Goal: Task Accomplishment & Management: Use online tool/utility

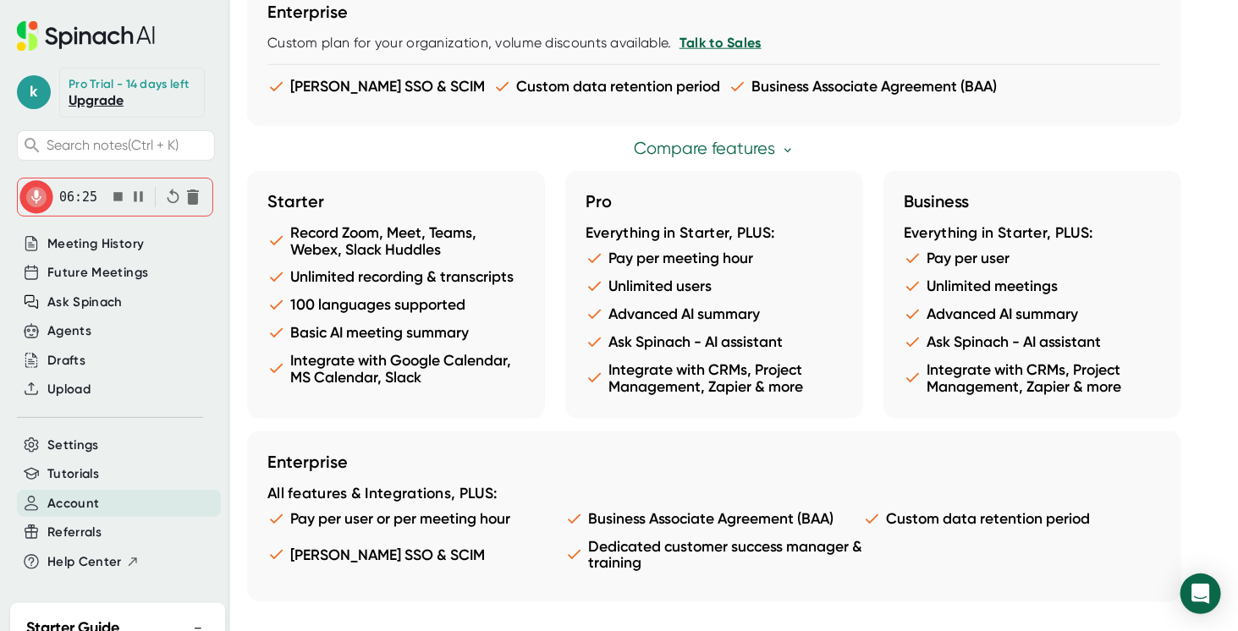
scroll to position [948, 0]
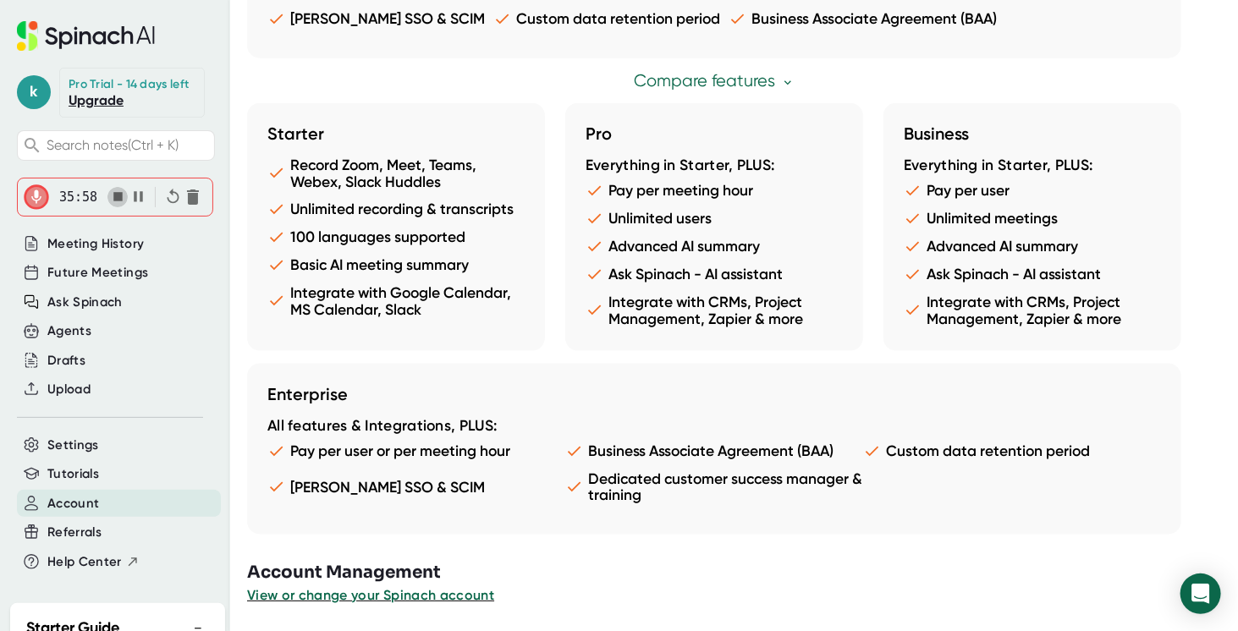
click at [118, 201] on icon "button" at bounding box center [117, 196] width 9 height 9
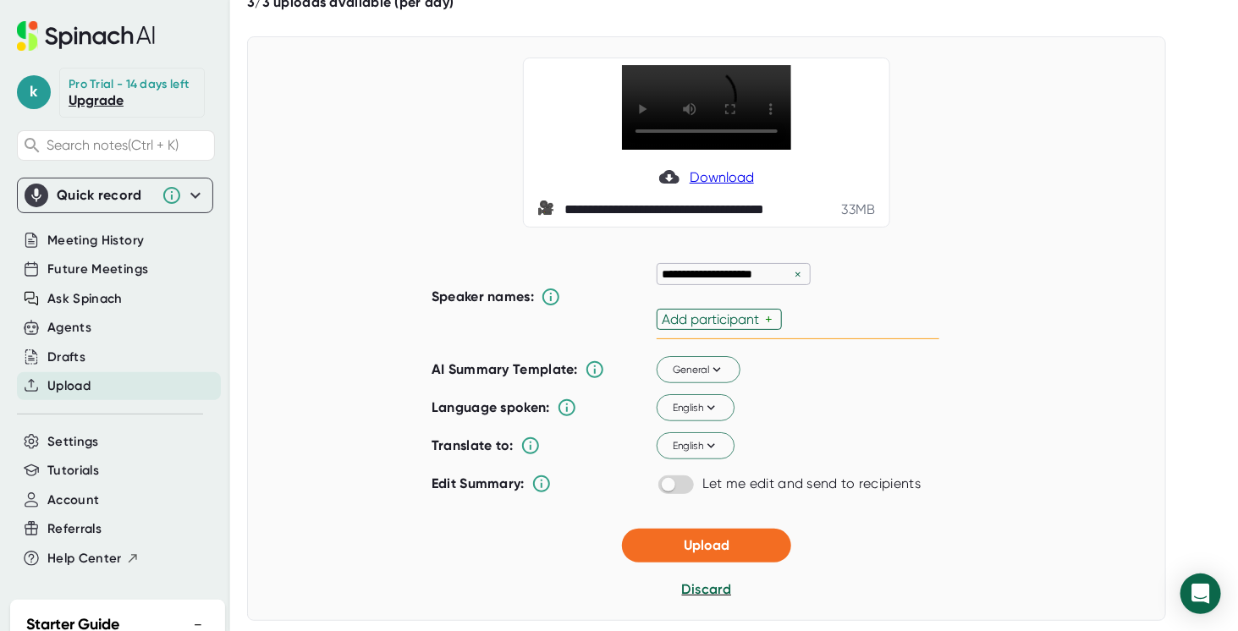
scroll to position [85, 0]
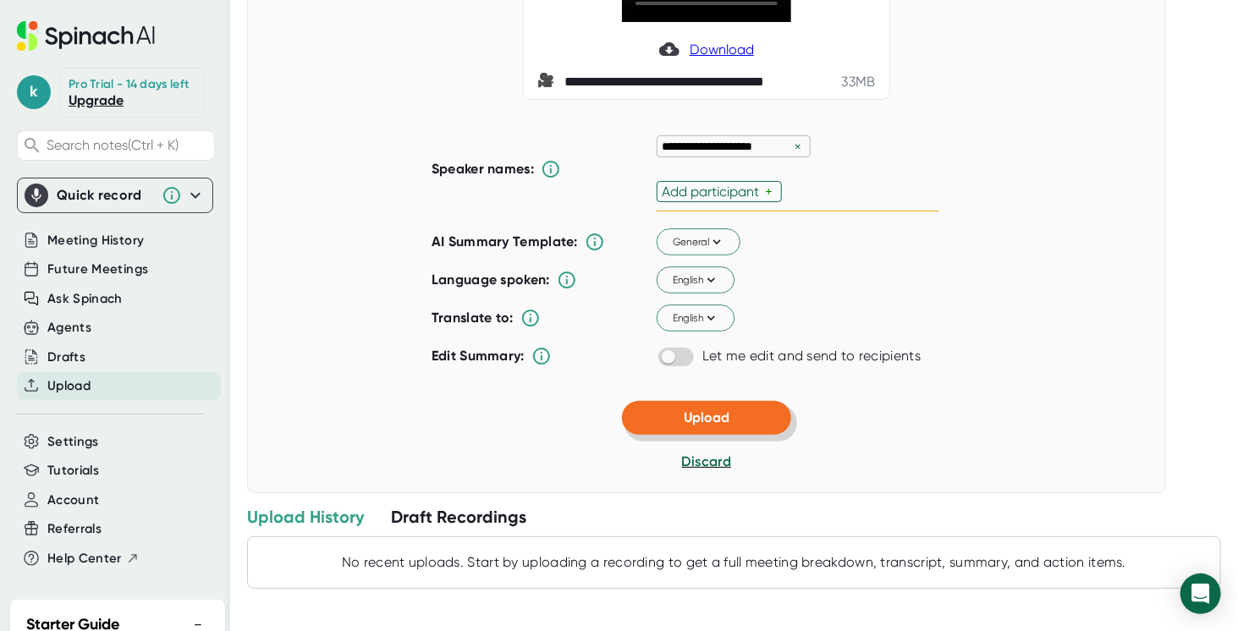
click at [730, 420] on button "Upload" at bounding box center [706, 418] width 169 height 34
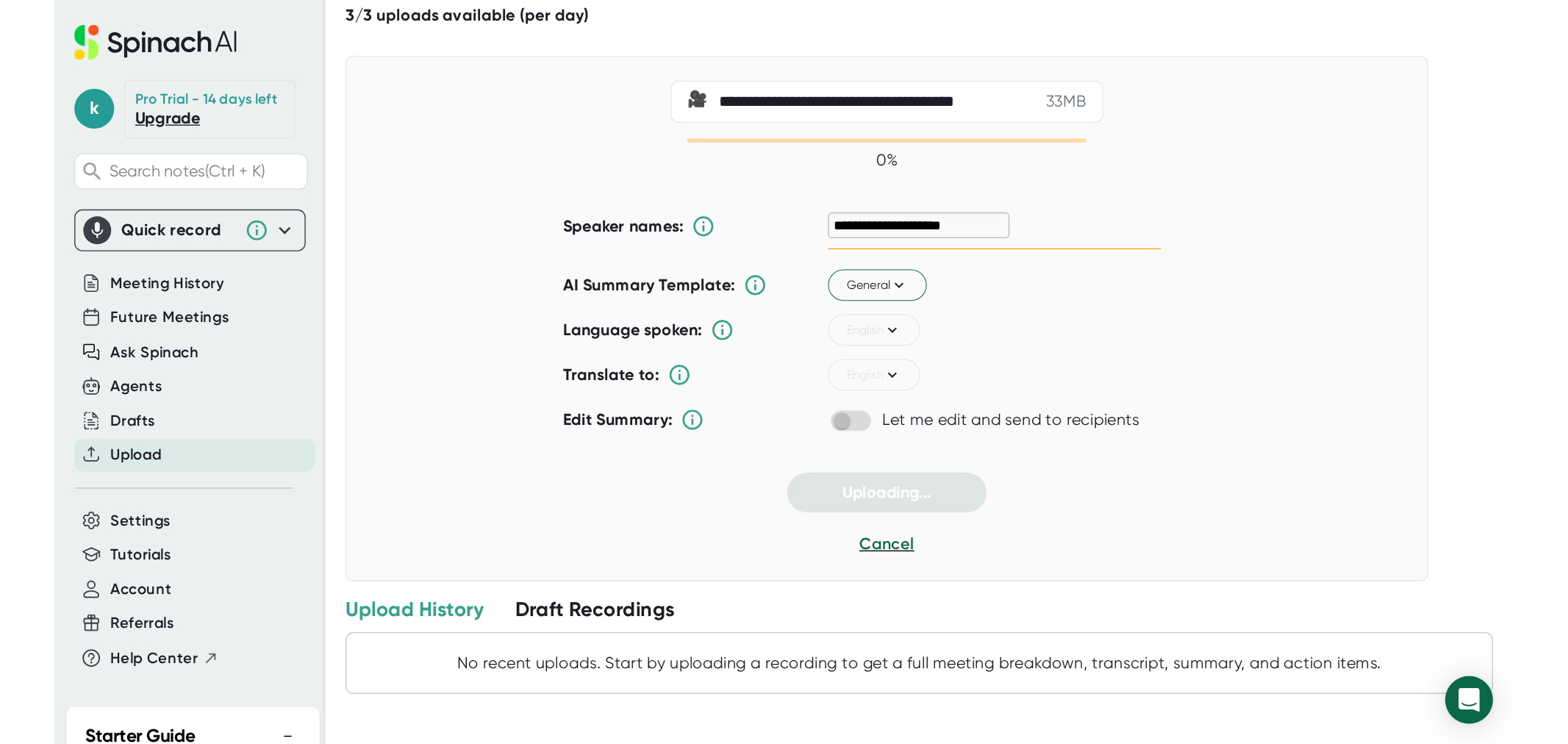
scroll to position [56, 0]
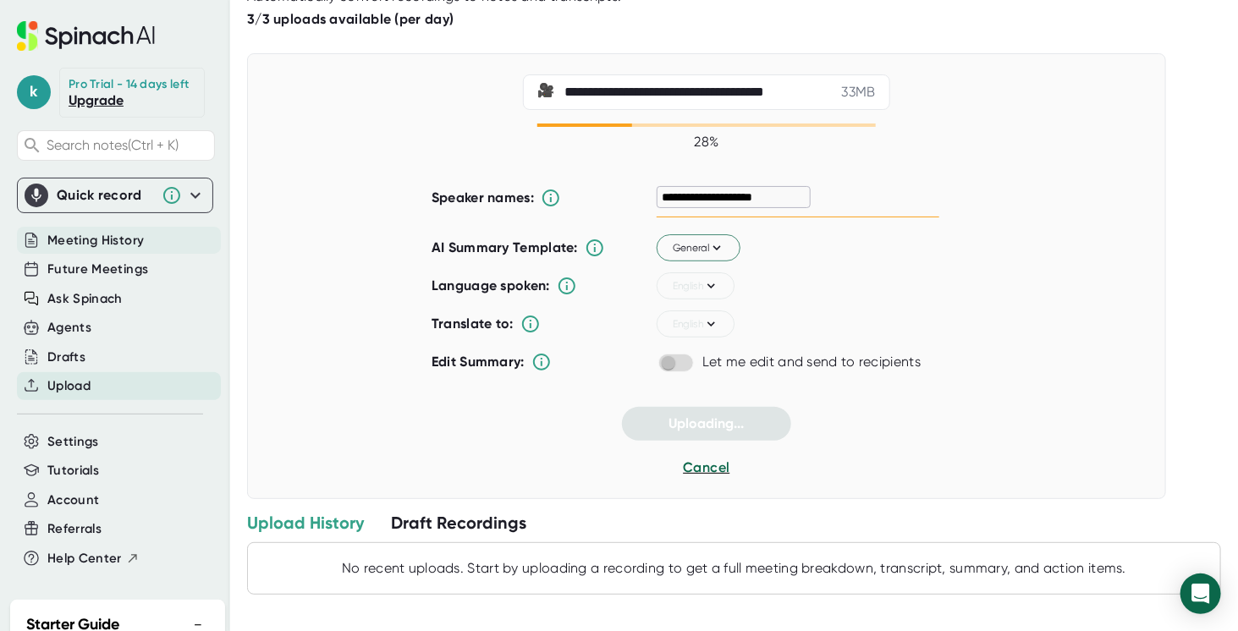
click at [130, 250] on span "Meeting History" at bounding box center [95, 240] width 96 height 19
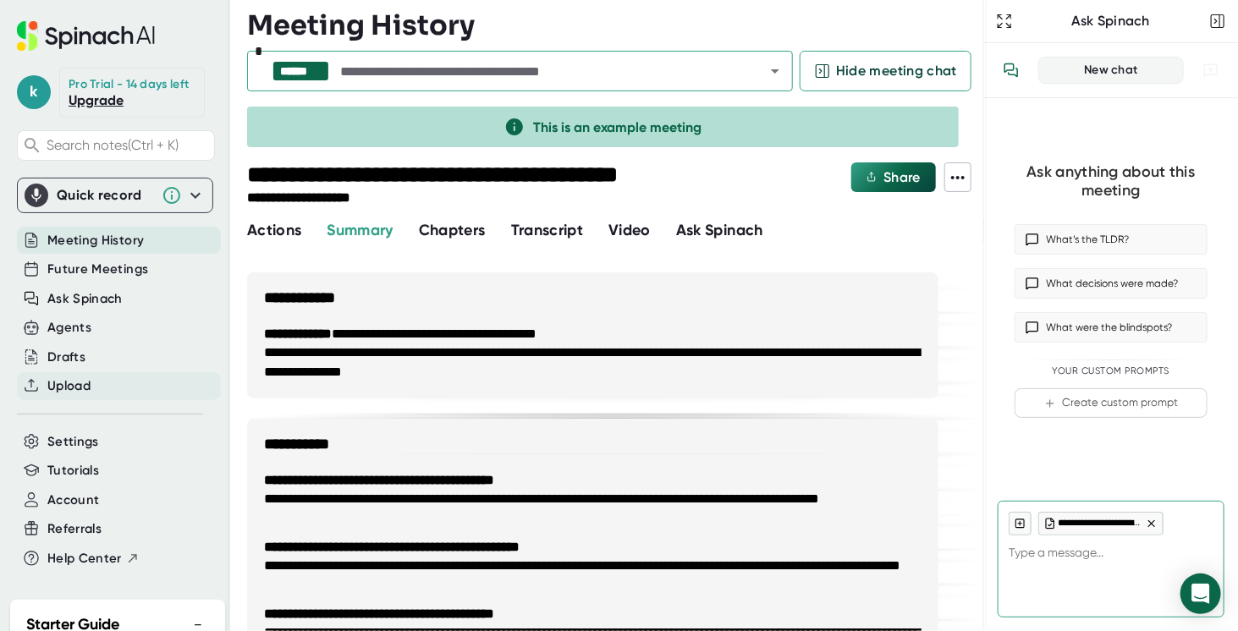
type textarea "x"
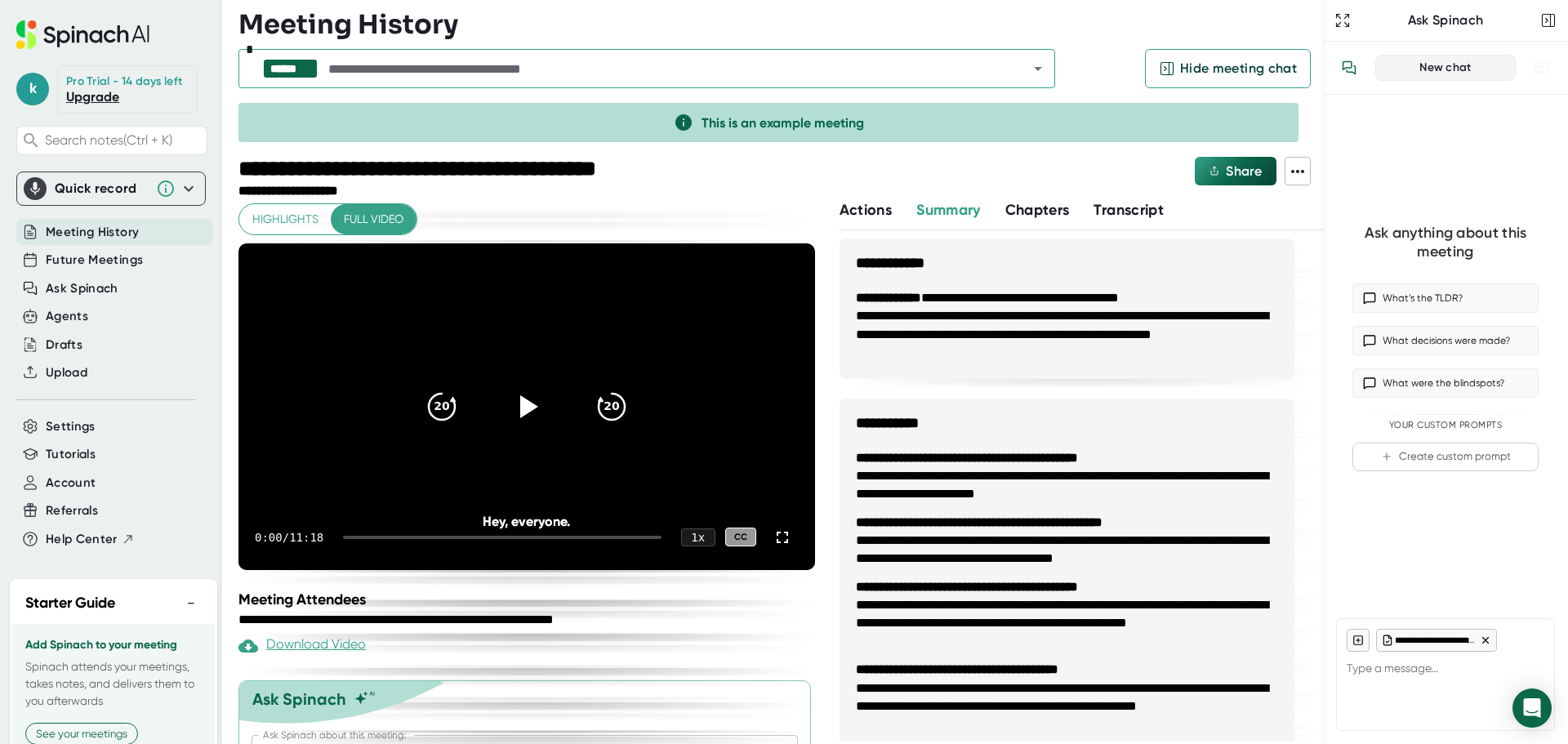
click at [151, 245] on div "Meeting History" at bounding box center [115, 233] width 197 height 27
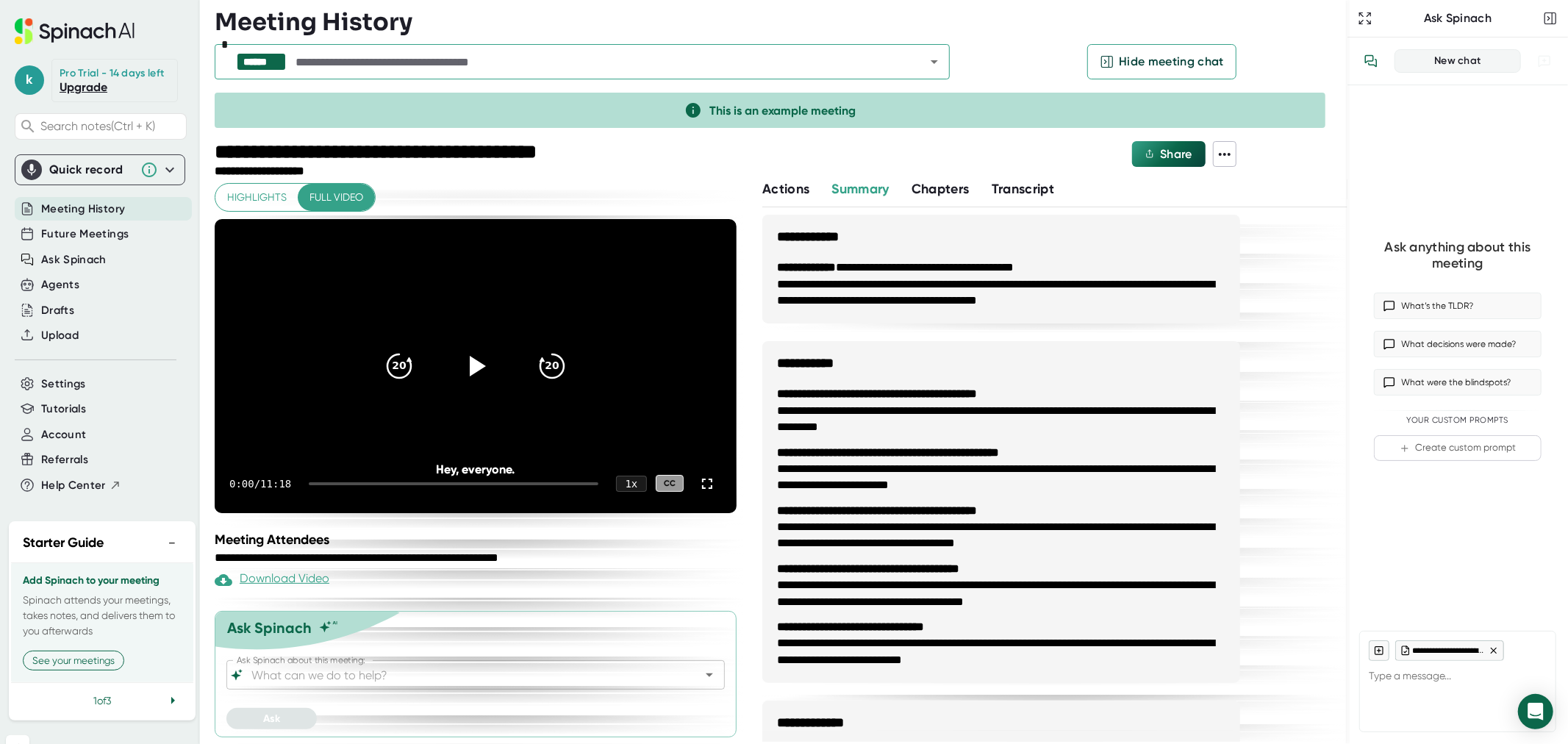
type textarea "x"
click at [1075, 64] on span "Hide meeting chat" at bounding box center [1172, 62] width 105 height 17
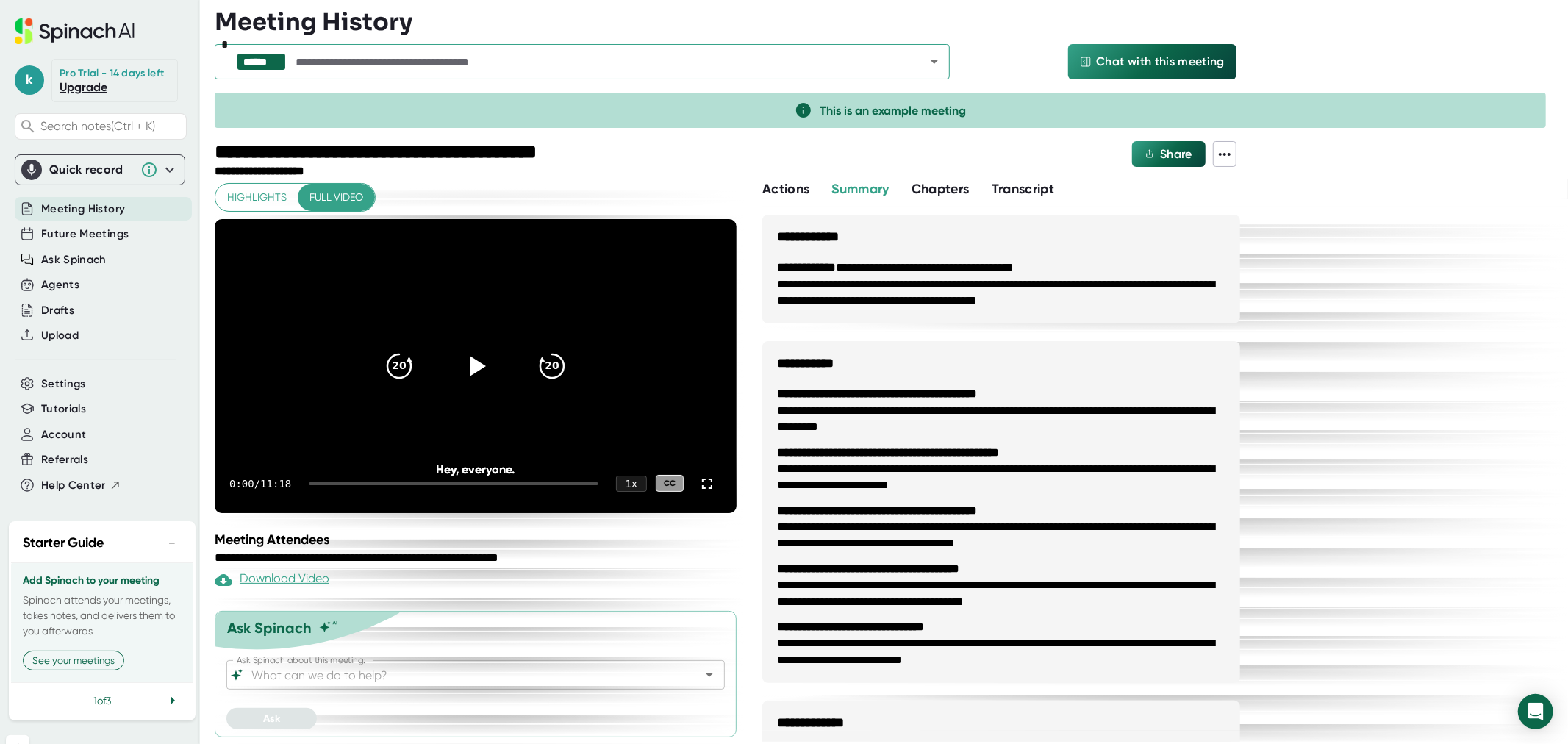
click at [551, 55] on input "text" at bounding box center [597, 62] width 609 height 21
